Goal: Information Seeking & Learning: Learn about a topic

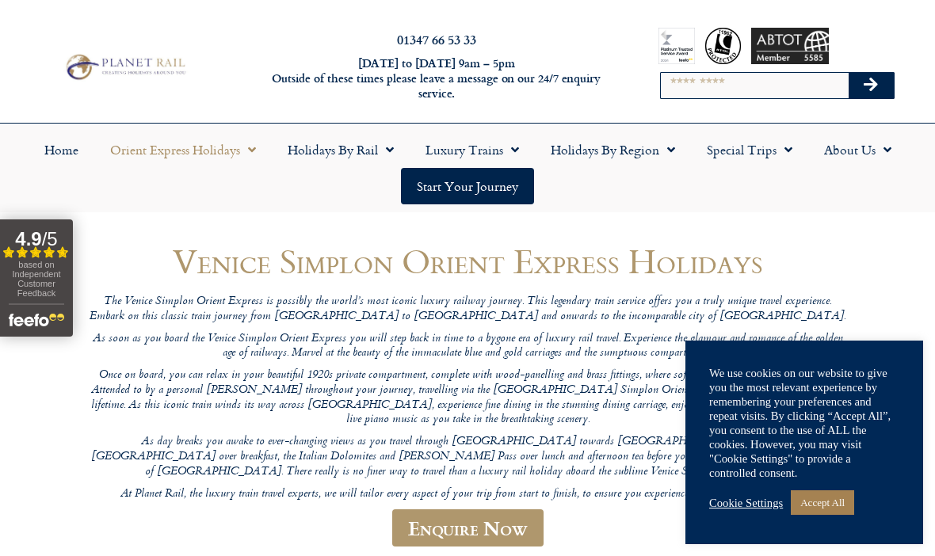
click at [840, 503] on link "Accept All" at bounding box center [822, 502] width 63 height 25
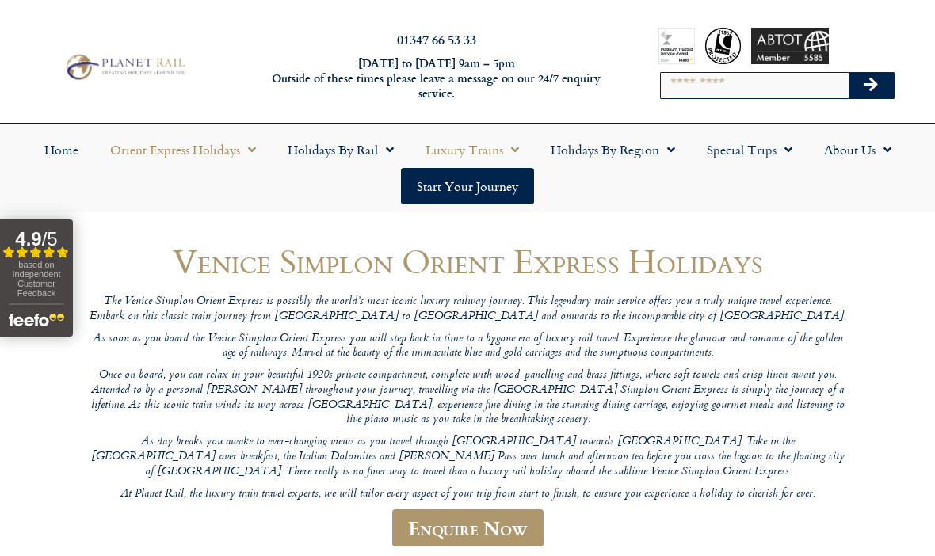
click at [508, 146] on span "Menu" at bounding box center [511, 149] width 16 height 29
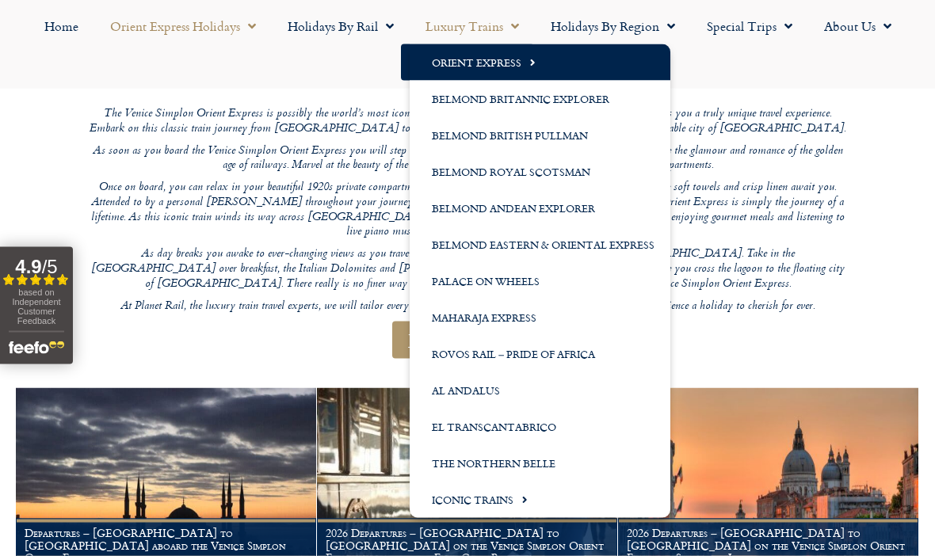
scroll to position [189, 0]
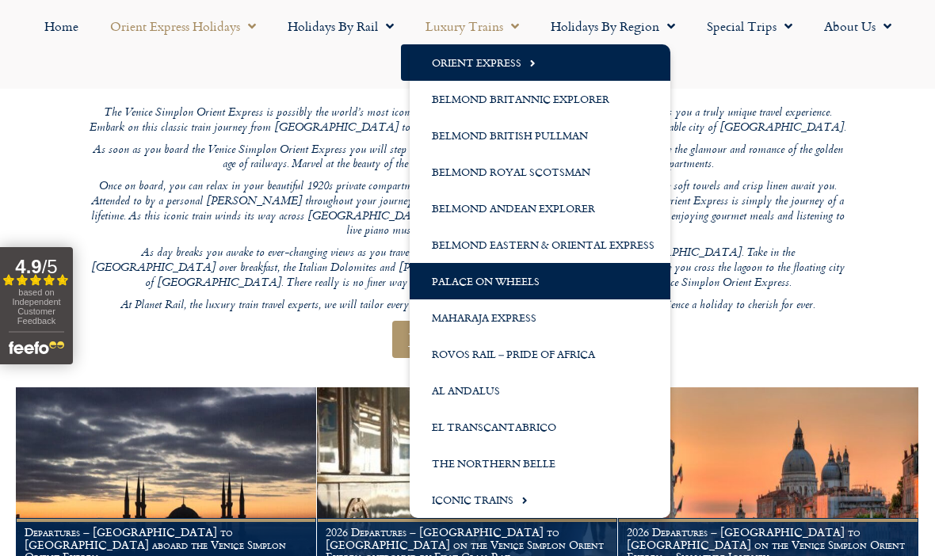
click at [528, 280] on link "Palace on Wheels" at bounding box center [540, 281] width 261 height 36
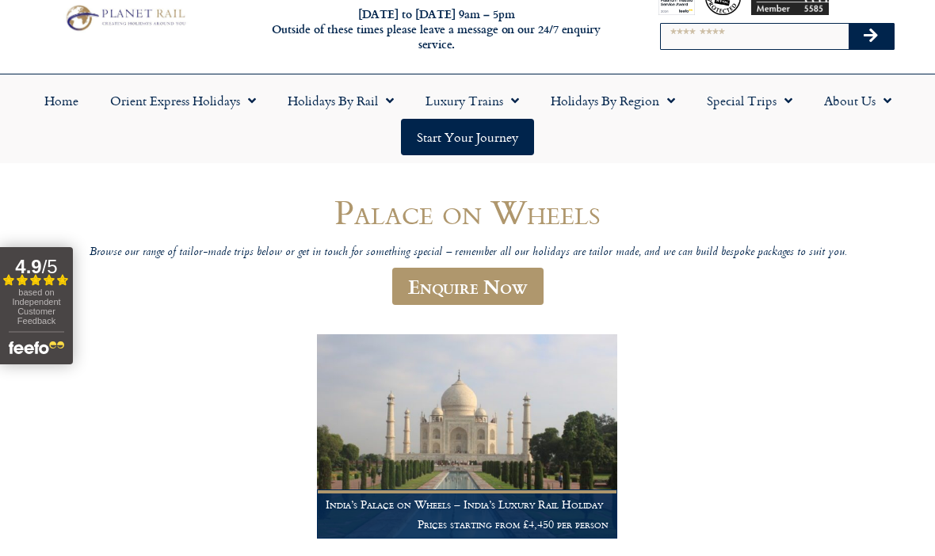
scroll to position [51, 0]
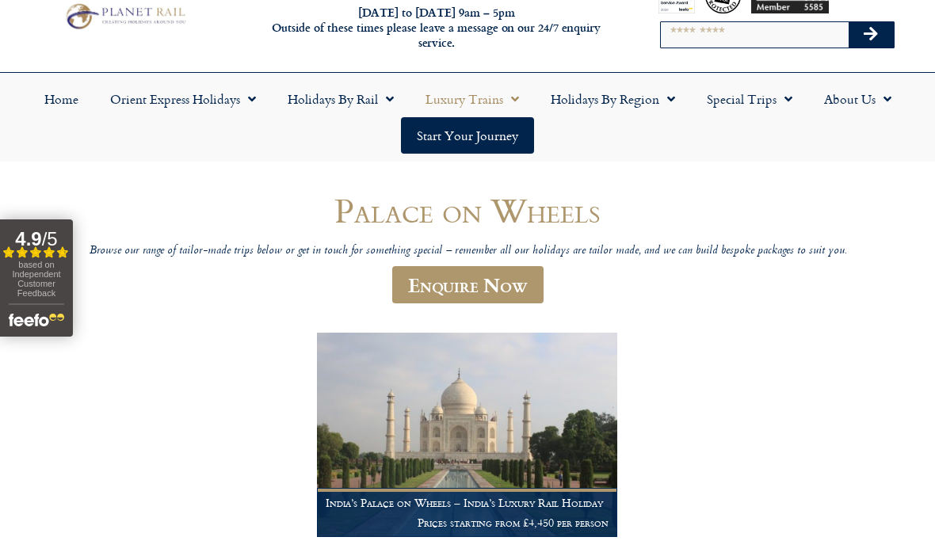
click at [506, 96] on span "Menu" at bounding box center [511, 99] width 16 height 29
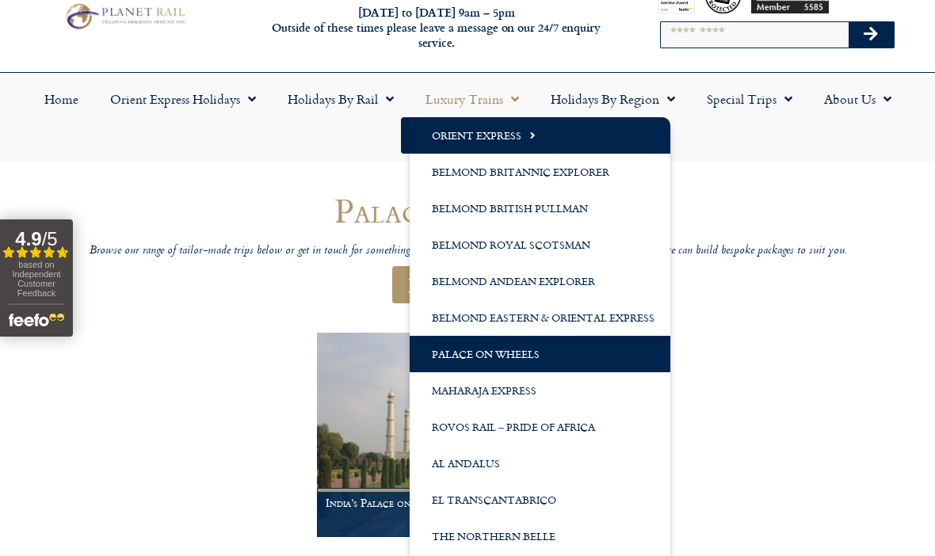
click at [513, 136] on link "Orient Express" at bounding box center [540, 135] width 261 height 36
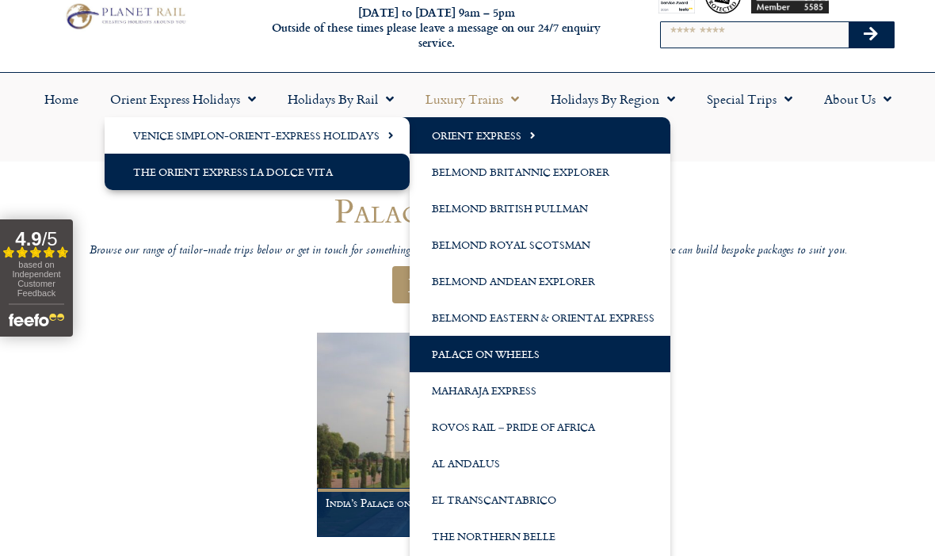
click at [149, 170] on link "The Orient Express La Dolce Vita" at bounding box center [257, 172] width 305 height 36
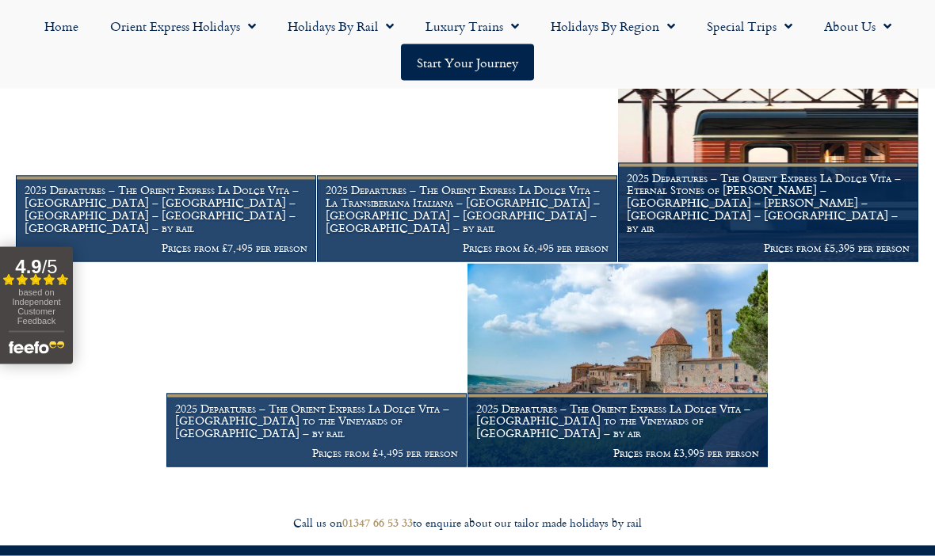
scroll to position [1672, 0]
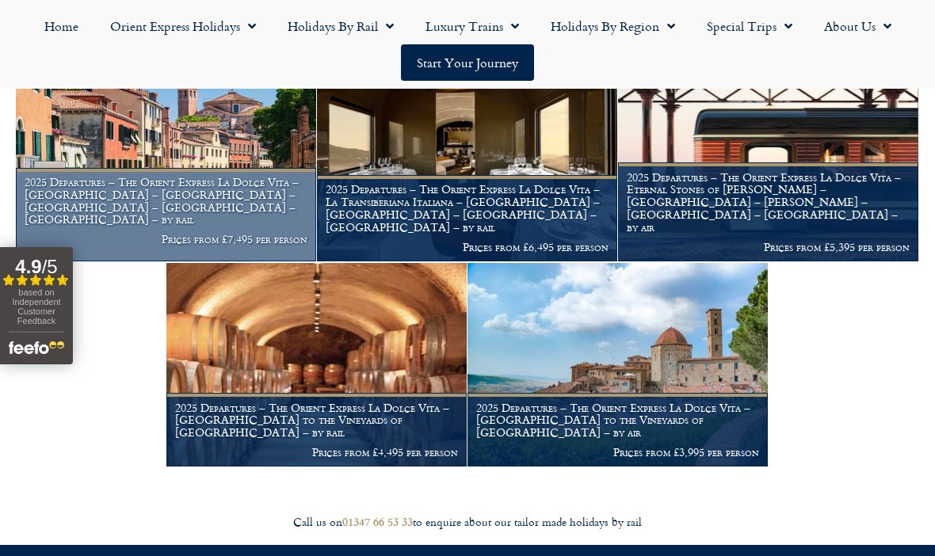
click at [64, 226] on h1 "2025 Departures – The Orient Express La Dolce Vita – Bella Italia – Rome – Veni…" at bounding box center [166, 201] width 283 height 50
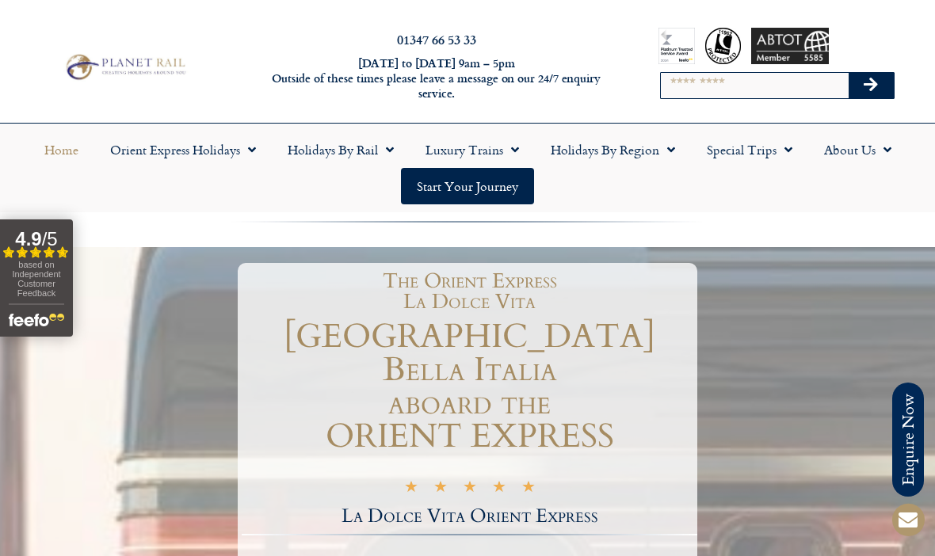
click at [55, 152] on link "Home" at bounding box center [62, 150] width 66 height 36
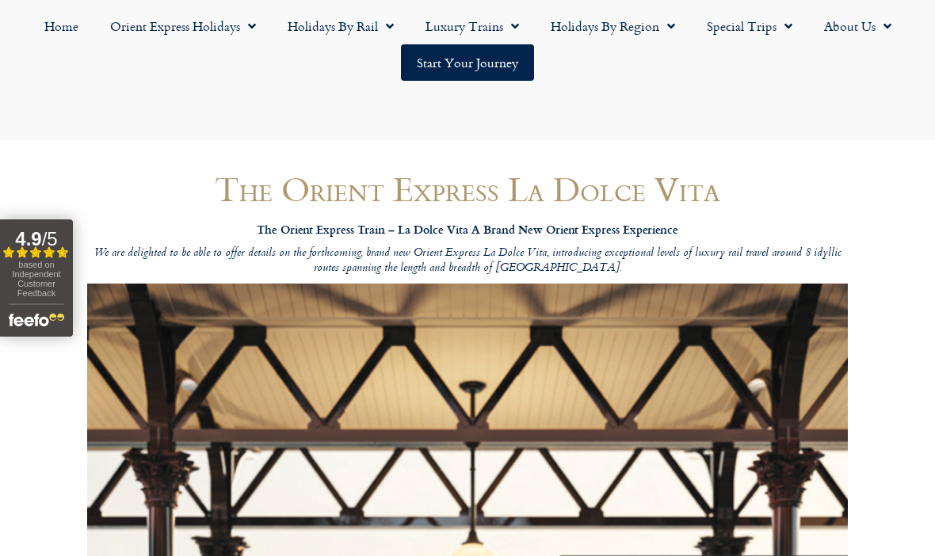
scroll to position [1728, 0]
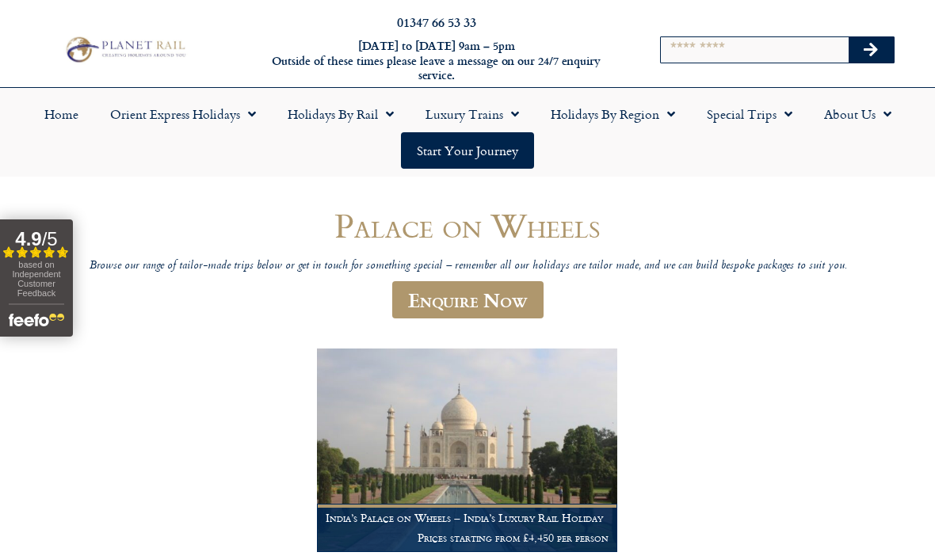
scroll to position [51, 0]
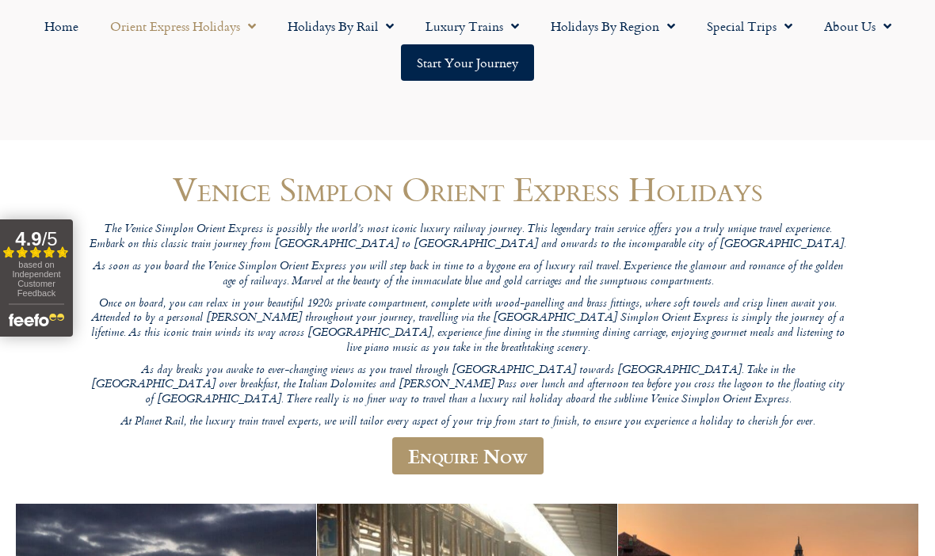
scroll to position [244, 0]
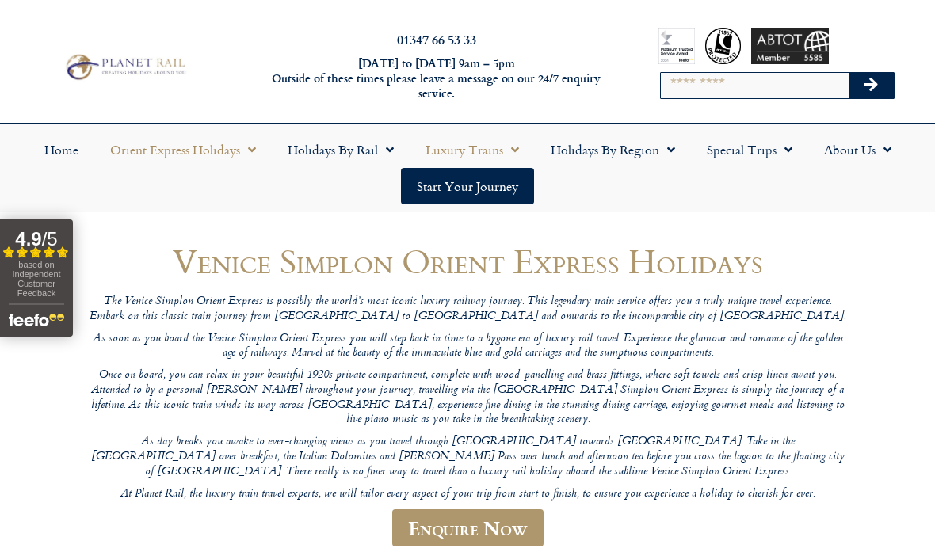
click at [469, 151] on link "Luxury Trains" at bounding box center [472, 150] width 125 height 36
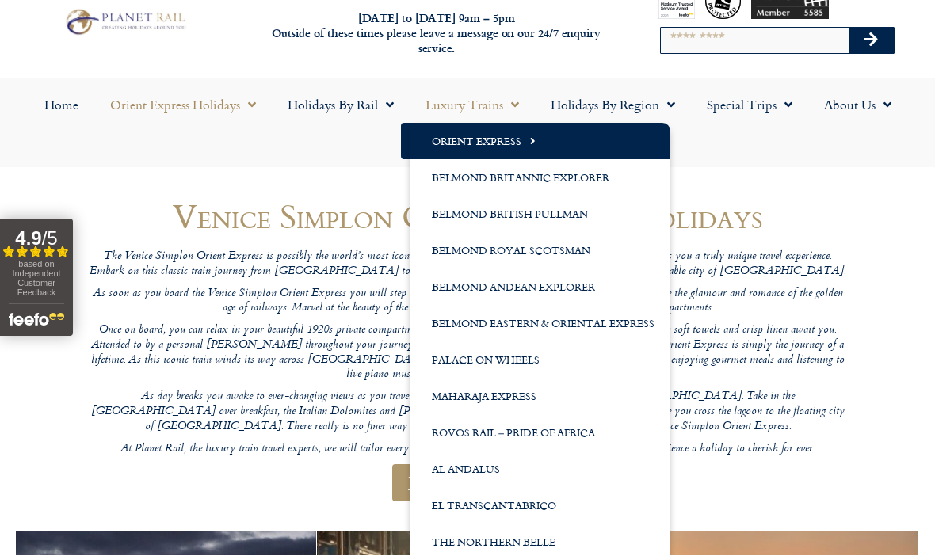
scroll to position [45, 0]
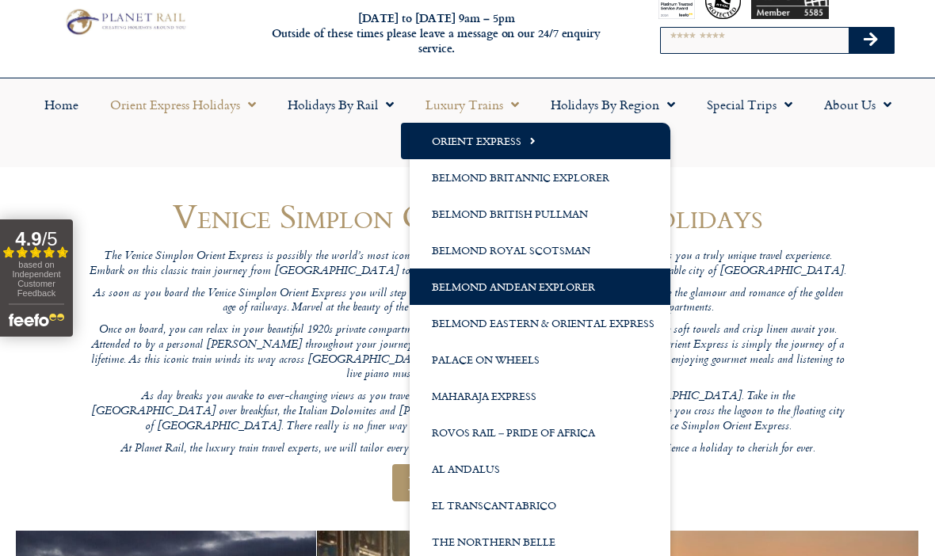
click at [461, 287] on link "Belmond Andean Explorer" at bounding box center [540, 287] width 261 height 36
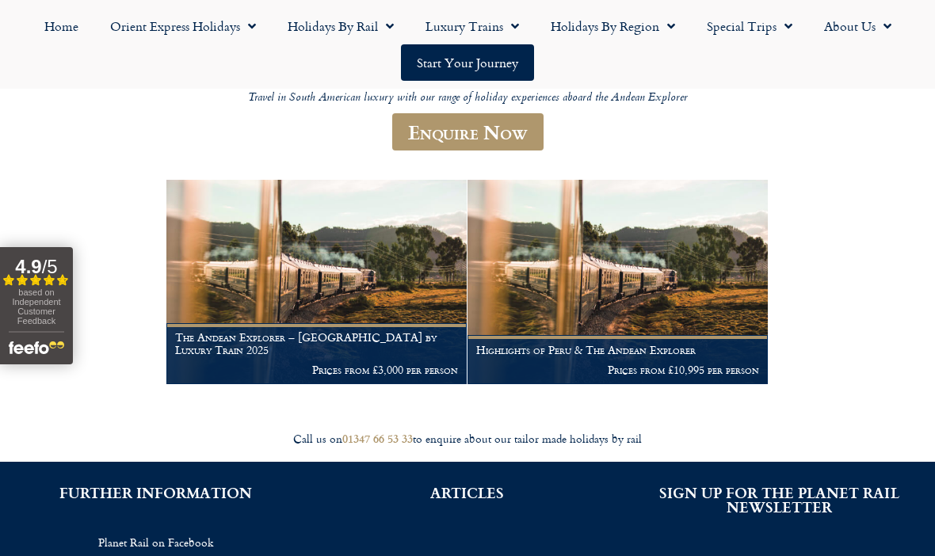
scroll to position [202, 0]
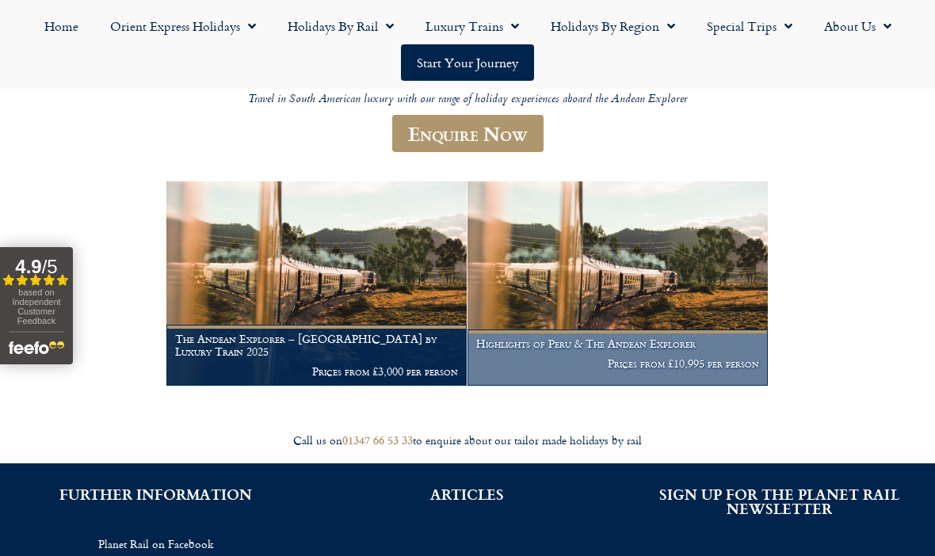
click at [684, 360] on p "Prices from £10,995 per person" at bounding box center [617, 363] width 283 height 13
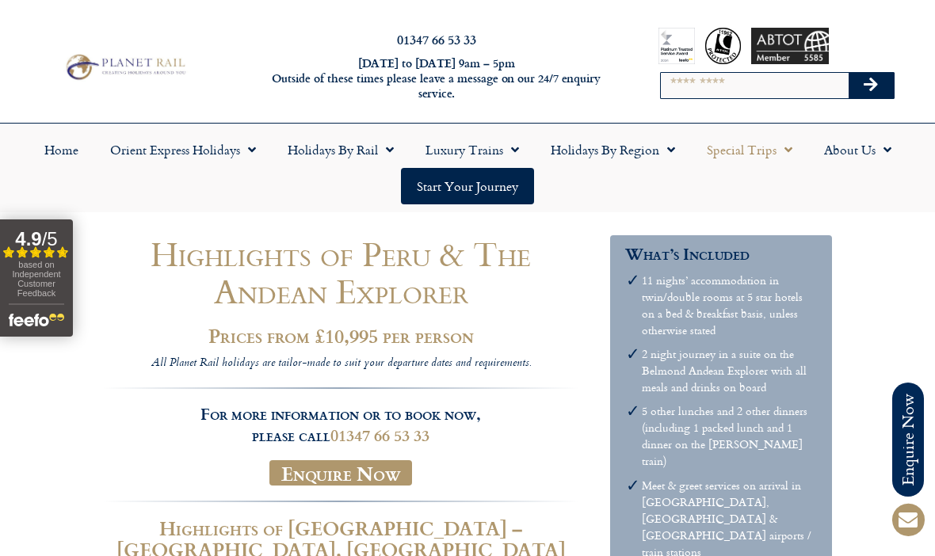
click at [769, 152] on link "Special Trips" at bounding box center [749, 150] width 117 height 36
click at [779, 152] on span "Menu" at bounding box center [784, 149] width 16 height 29
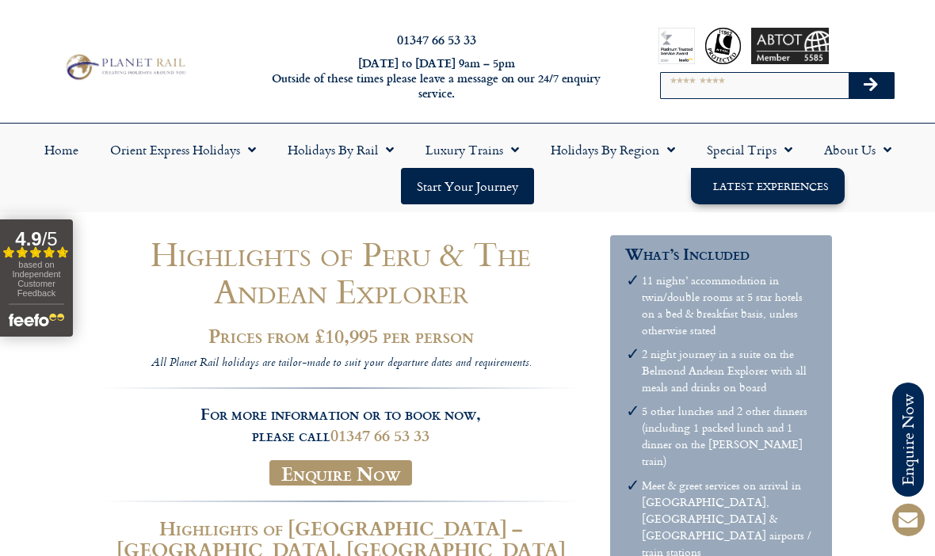
click at [790, 195] on link "Latest Experiences" at bounding box center [768, 186] width 154 height 36
